Goal: Transaction & Acquisition: Book appointment/travel/reservation

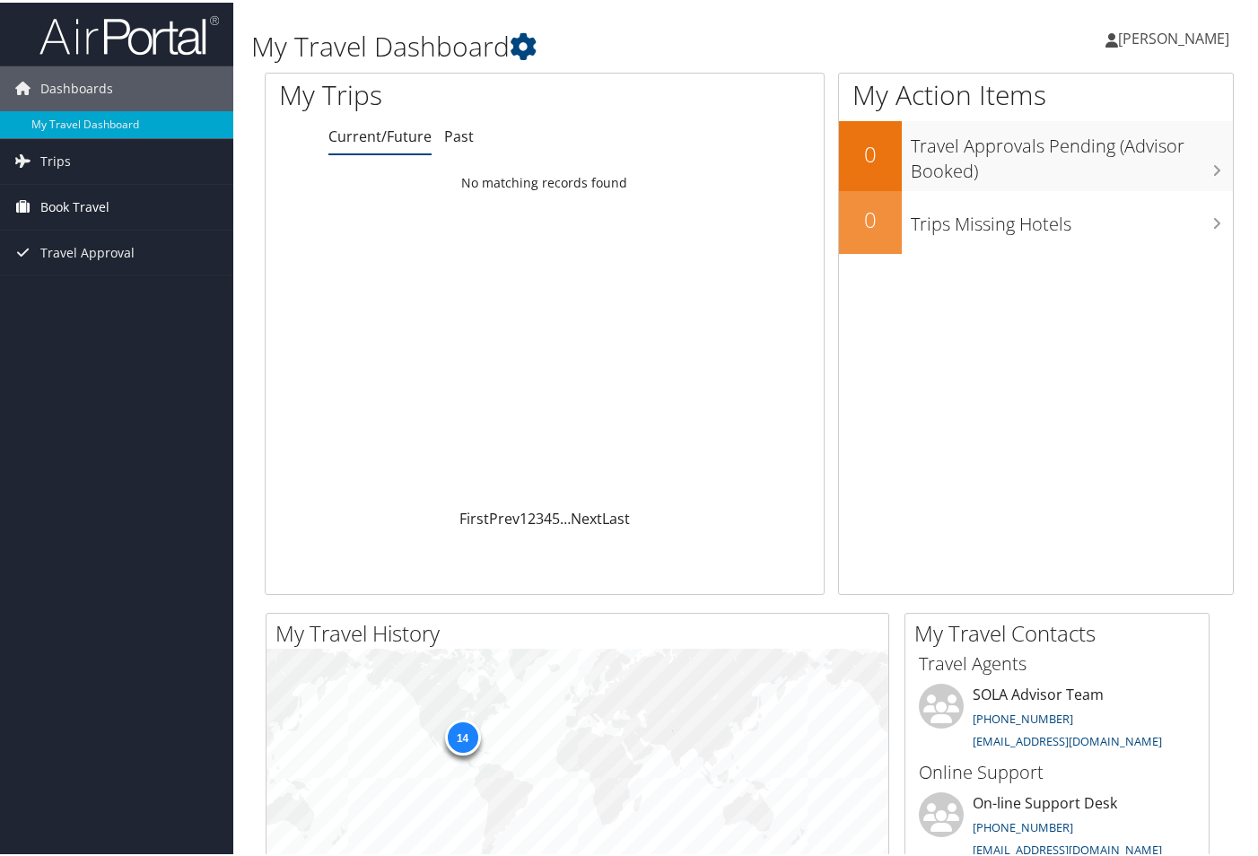
click at [64, 207] on span "Book Travel" at bounding box center [74, 204] width 69 height 45
click at [82, 270] on link "Book/Manage Online Trips" at bounding box center [116, 267] width 233 height 27
click at [1118, 41] on span "[PERSON_NAME]" at bounding box center [1173, 36] width 111 height 20
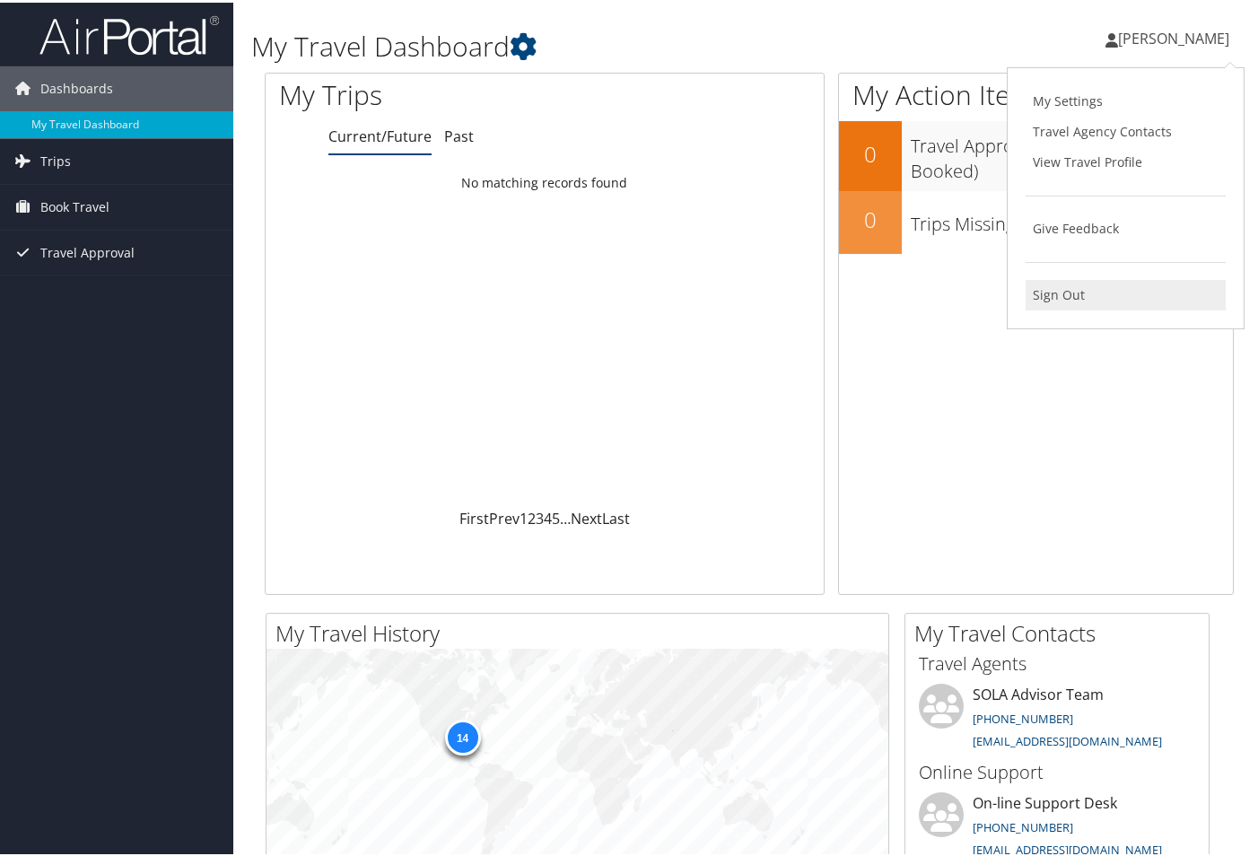
click at [1058, 289] on link "Sign Out" at bounding box center [1125, 292] width 200 height 30
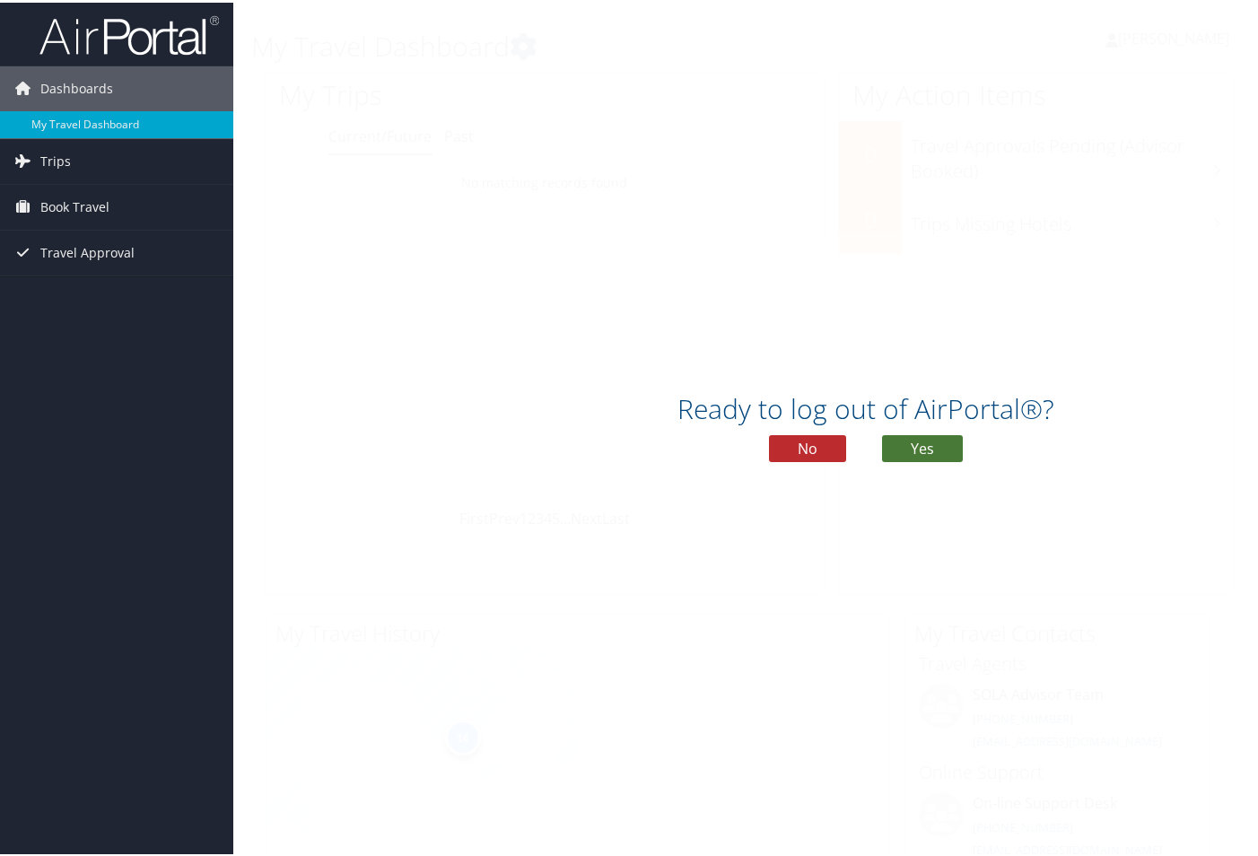
click at [896, 447] on button "Yes" at bounding box center [922, 445] width 81 height 27
